Goal: Task Accomplishment & Management: Manage account settings

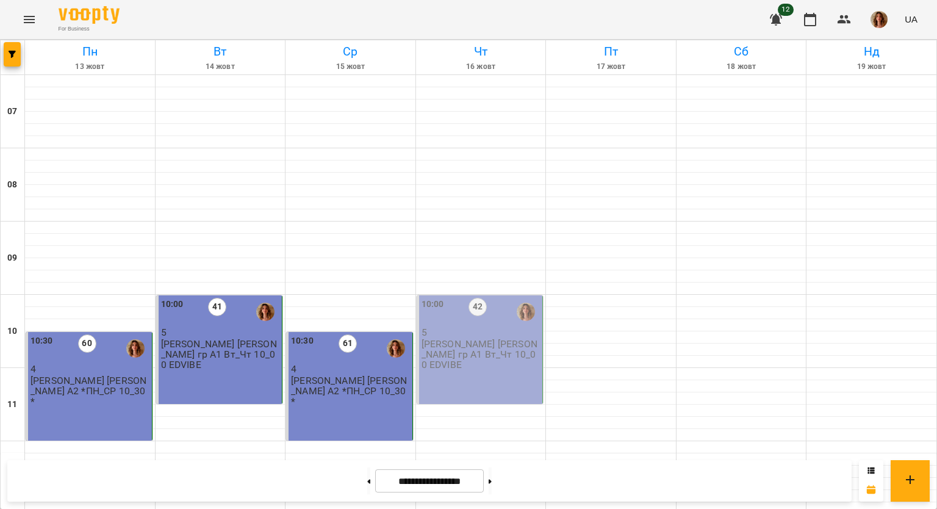
scroll to position [792, 0]
drag, startPoint x: 384, startPoint y: 196, endPoint x: 366, endPoint y: 187, distance: 20.5
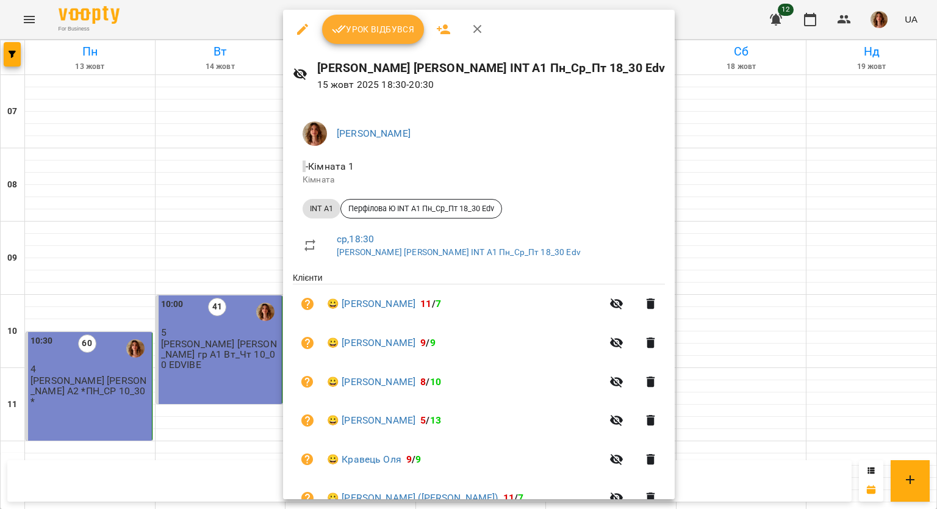
click at [366, 29] on span "Урок відбувся" at bounding box center [373, 29] width 83 height 15
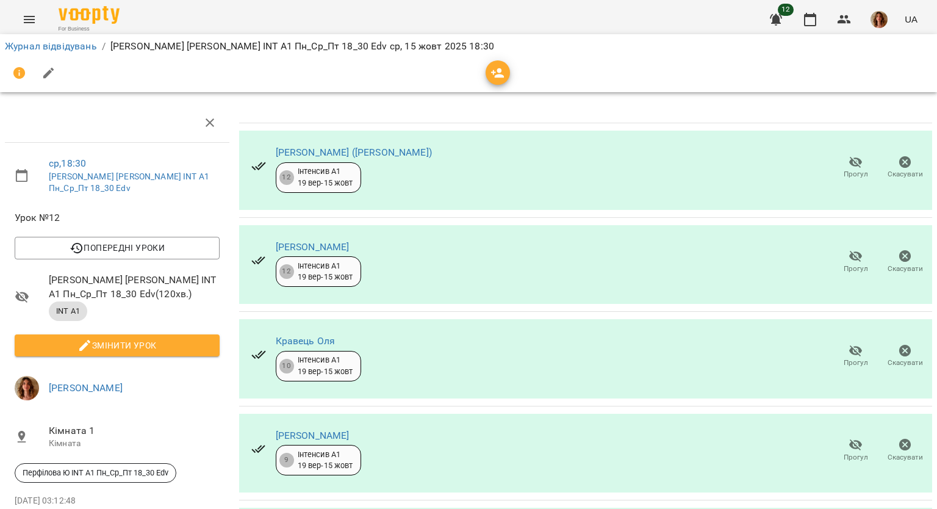
scroll to position [298, 0]
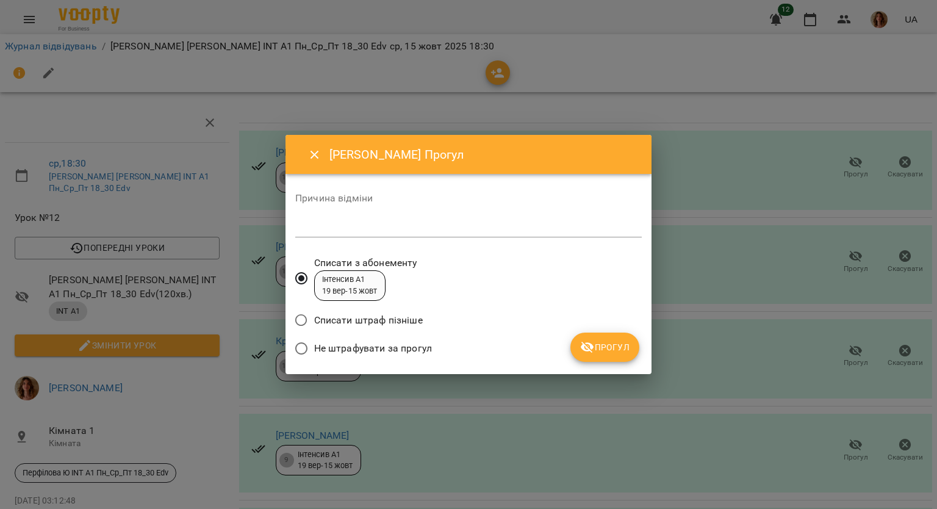
click at [426, 351] on span "Не штрафувати за прогул" at bounding box center [373, 348] width 118 height 15
click at [428, 236] on div "*" at bounding box center [468, 228] width 346 height 20
click at [599, 343] on span "Прогул" at bounding box center [604, 347] width 49 height 15
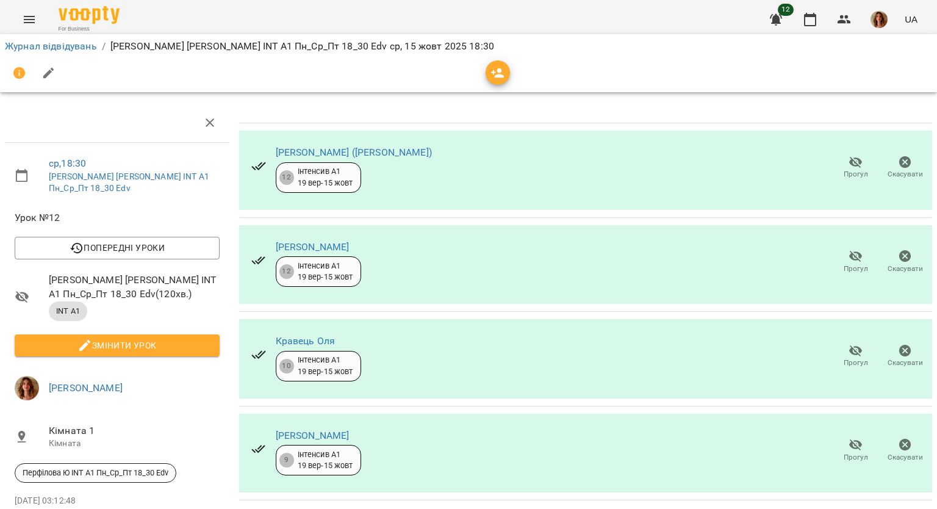
scroll to position [269, 0]
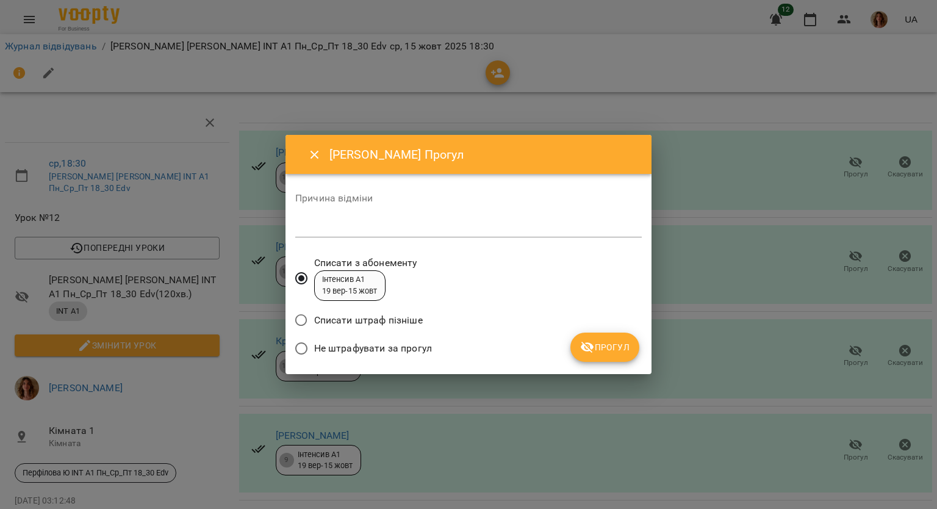
click at [356, 348] on span "Не штрафувати за прогул" at bounding box center [373, 348] width 118 height 15
click at [337, 224] on textarea at bounding box center [468, 227] width 346 height 12
click at [576, 331] on div "Списати штраф пізніше" at bounding box center [468, 321] width 346 height 29
click at [588, 343] on icon "submit" at bounding box center [587, 347] width 13 height 12
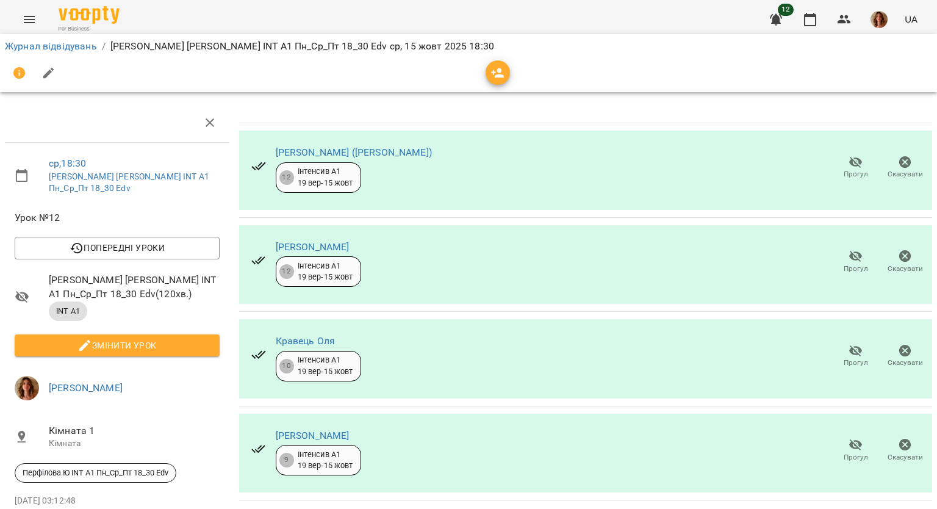
scroll to position [0, 0]
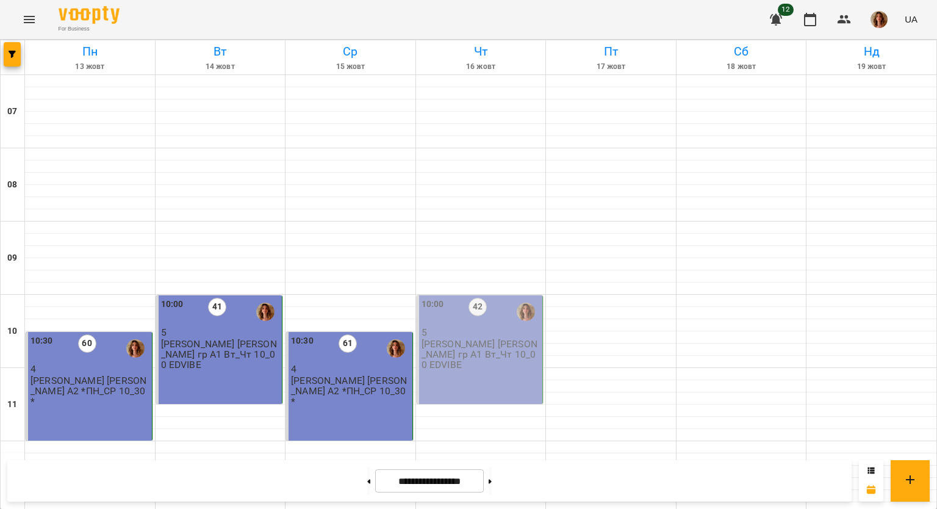
scroll to position [732, 0]
click at [367, 484] on button at bounding box center [368, 480] width 3 height 27
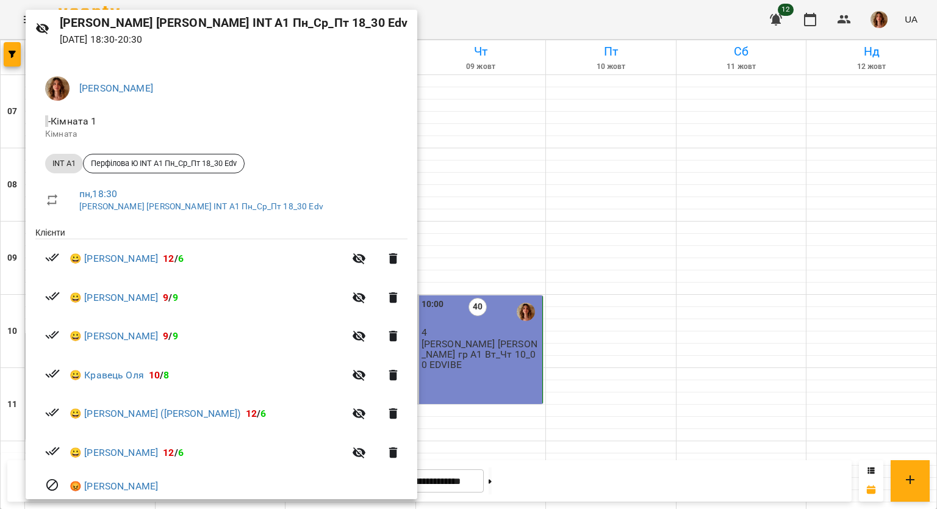
scroll to position [68, 0]
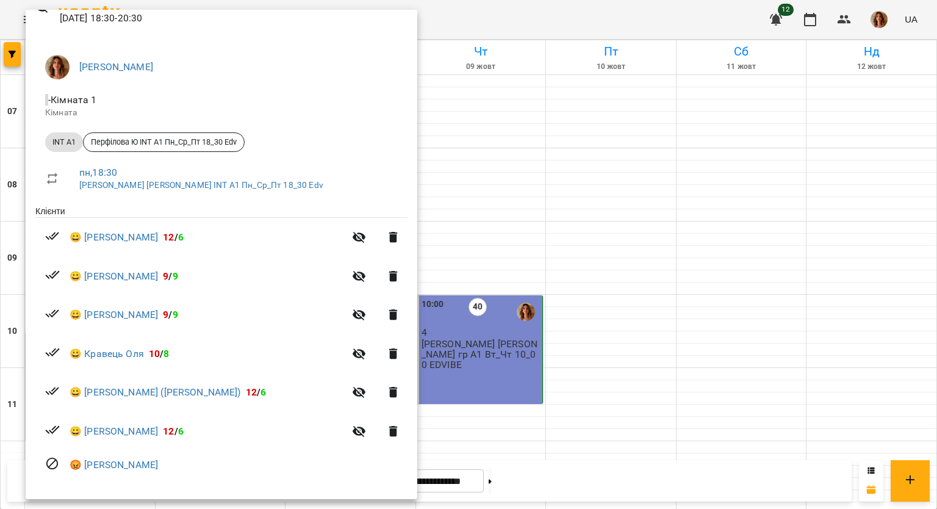
drag, startPoint x: 402, startPoint y: 396, endPoint x: 390, endPoint y: 372, distance: 26.5
click at [402, 395] on div at bounding box center [468, 254] width 937 height 509
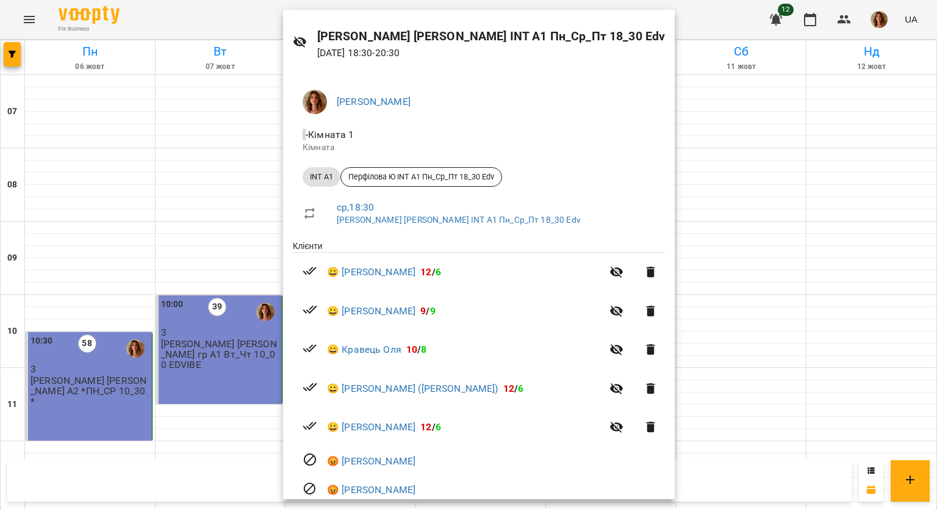
scroll to position [59, 0]
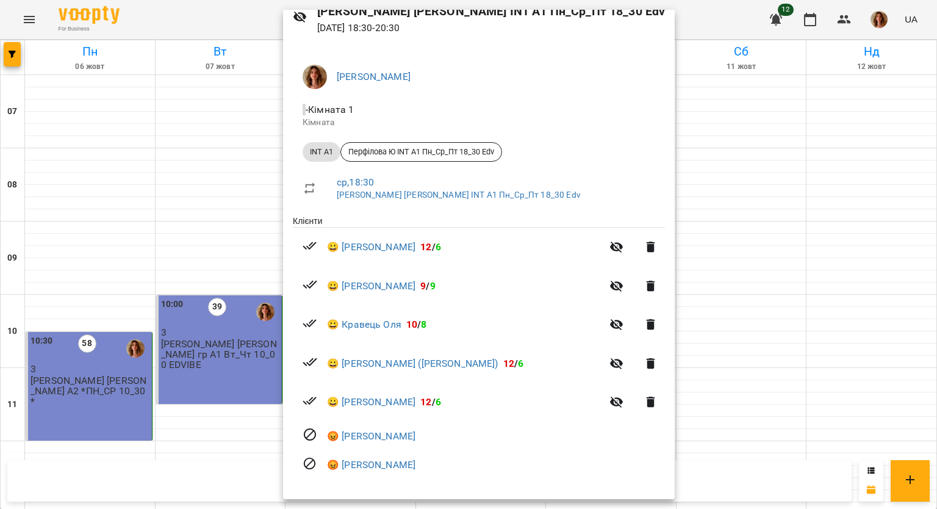
click at [656, 413] on div at bounding box center [468, 254] width 937 height 509
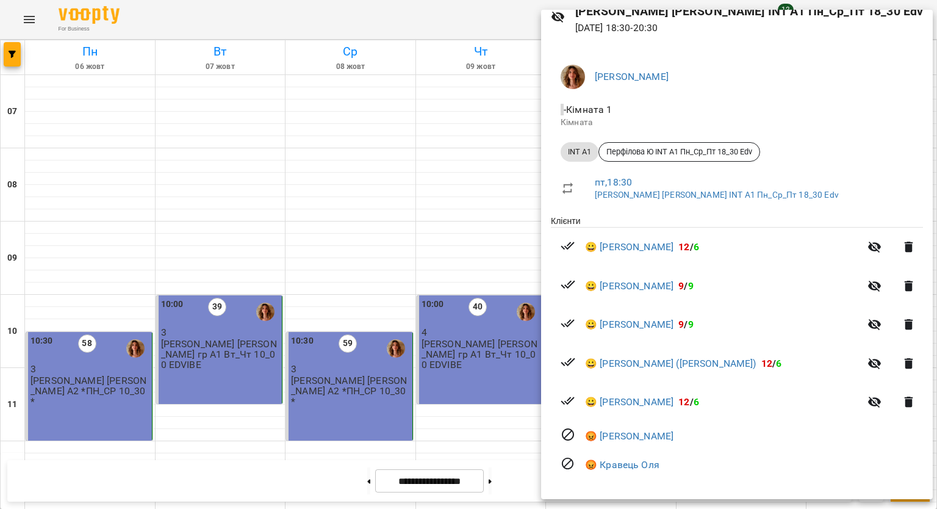
click at [450, 401] on div at bounding box center [468, 254] width 937 height 509
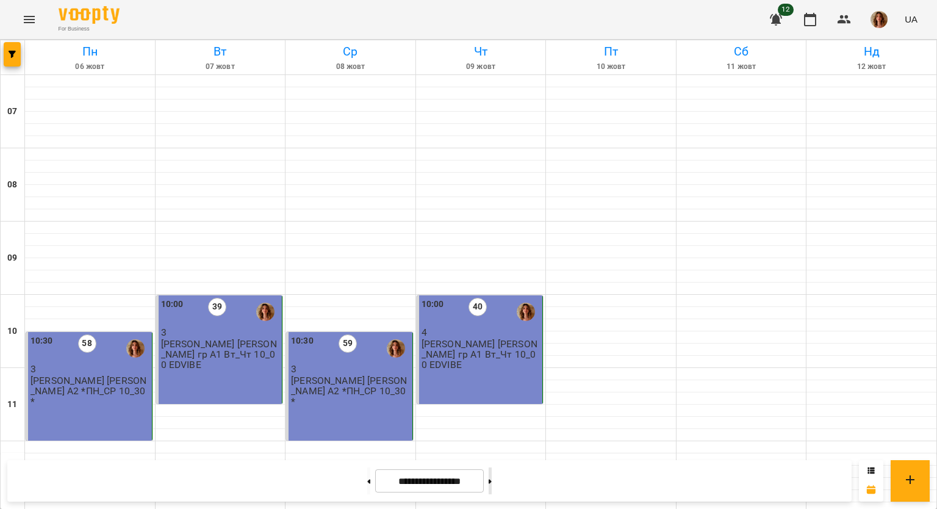
click at [492, 482] on icon at bounding box center [489, 481] width 3 height 5
type input "**********"
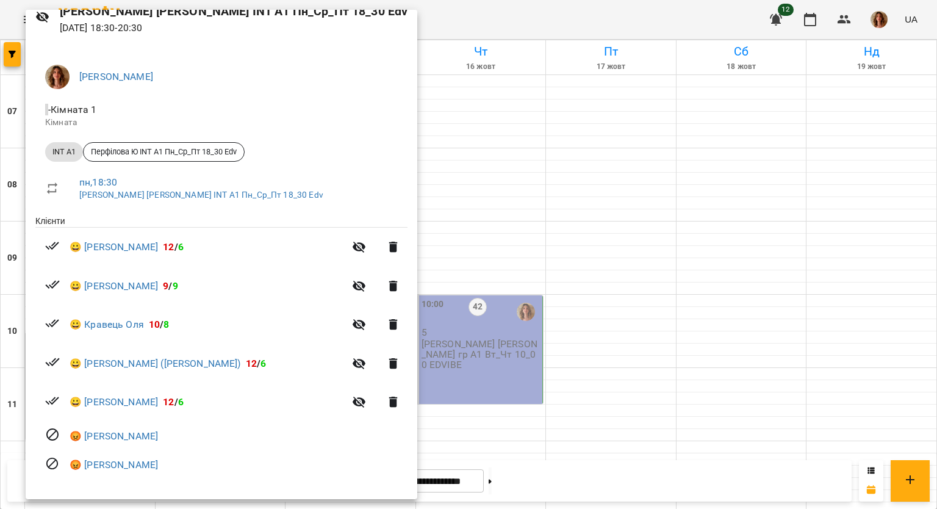
click at [420, 401] on div at bounding box center [468, 254] width 937 height 509
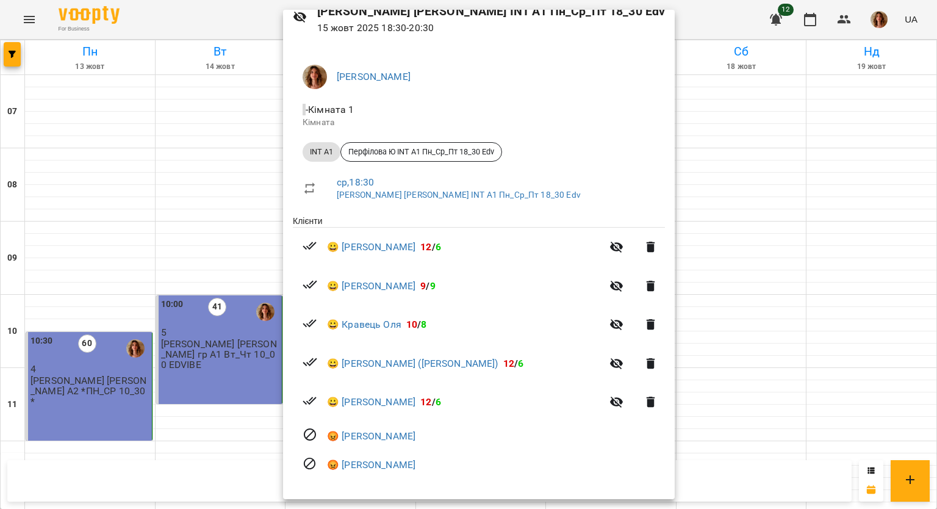
click at [685, 415] on div at bounding box center [468, 254] width 937 height 509
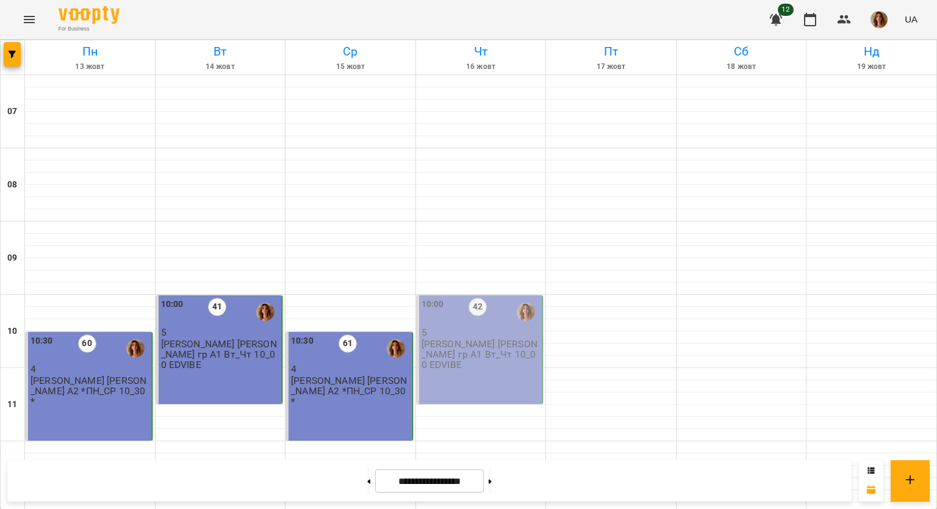
scroll to position [183, 0]
